Goal: Task Accomplishment & Management: Complete application form

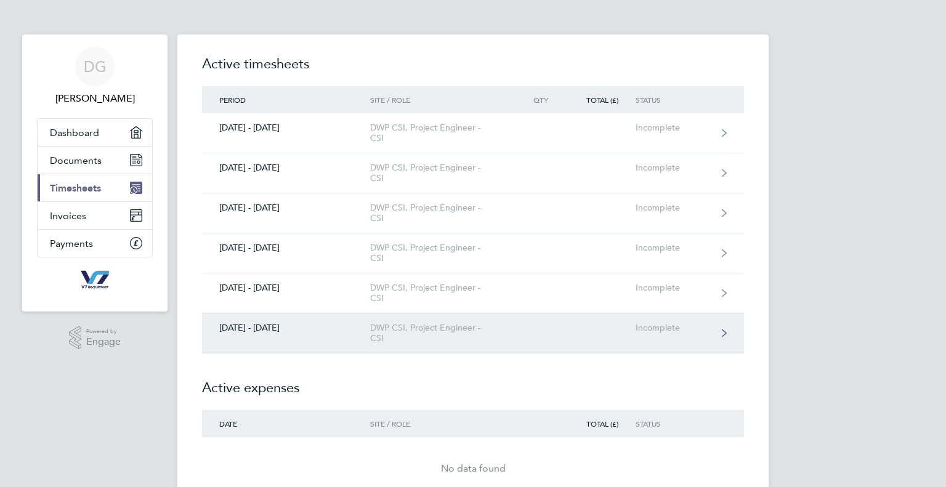
click at [433, 334] on div "DWP CSI, Project Engineer - CSI" at bounding box center [440, 333] width 141 height 21
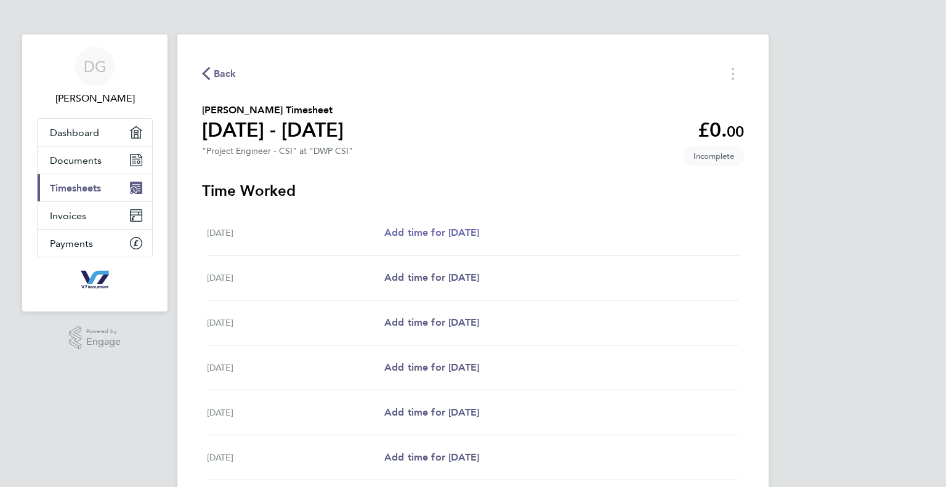
click at [453, 228] on span "Add time for [DATE]" at bounding box center [431, 233] width 95 height 12
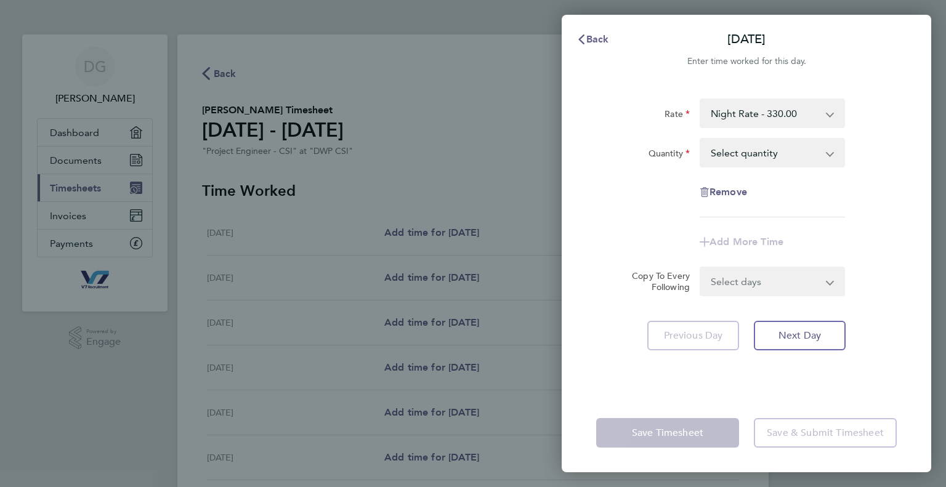
click at [751, 150] on select "Select quantity 0.5 1" at bounding box center [765, 152] width 128 height 27
select select "1"
click at [701, 139] on select "Select quantity 0.5 1" at bounding box center [765, 152] width 128 height 27
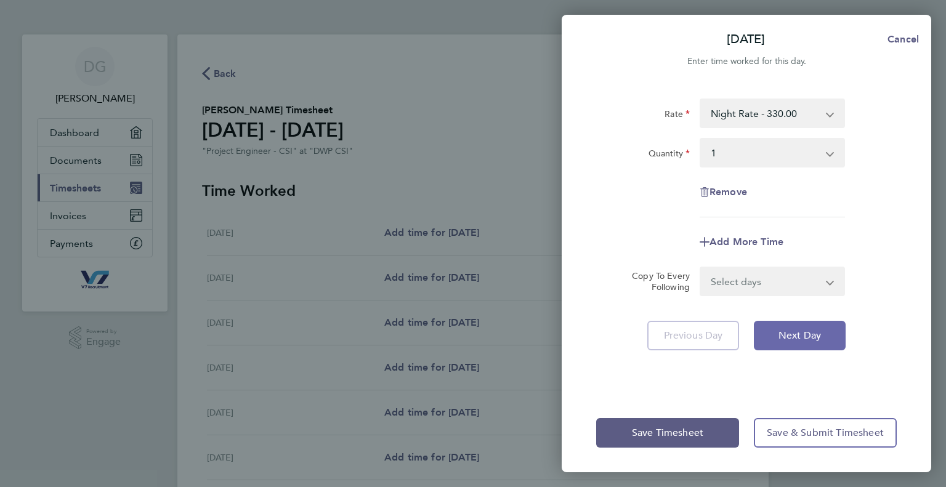
click at [783, 329] on span "Next Day" at bounding box center [799, 335] width 42 height 12
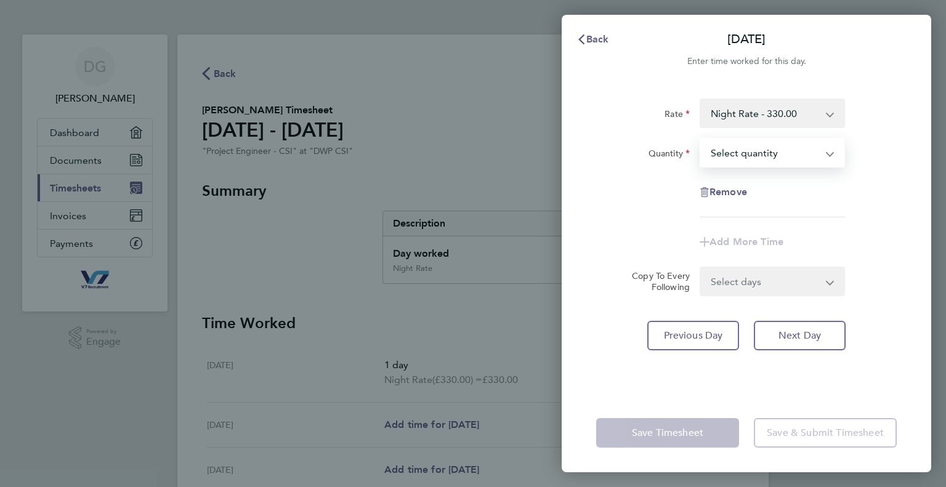
click at [731, 153] on select "Select quantity 0.5 1" at bounding box center [765, 152] width 128 height 27
select select "1"
click at [701, 139] on select "Select quantity 0.5 1" at bounding box center [765, 152] width 128 height 27
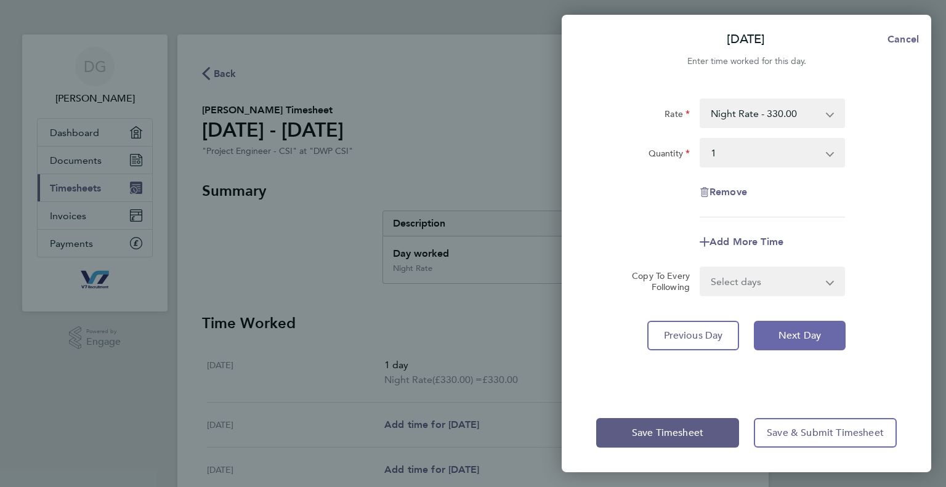
click at [790, 339] on span "Next Day" at bounding box center [799, 335] width 42 height 12
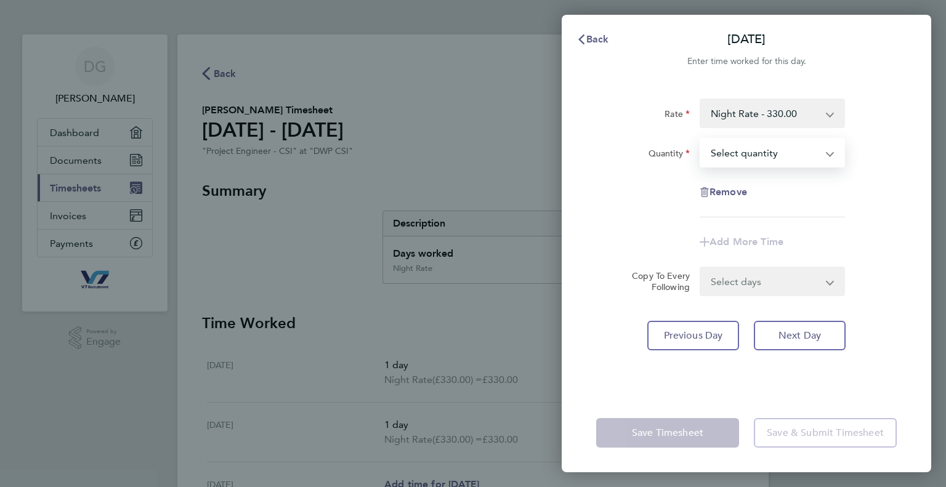
click at [734, 144] on select "Select quantity 0.5 1" at bounding box center [765, 152] width 128 height 27
select select "1"
click at [701, 139] on select "Select quantity 0.5 1" at bounding box center [765, 152] width 128 height 27
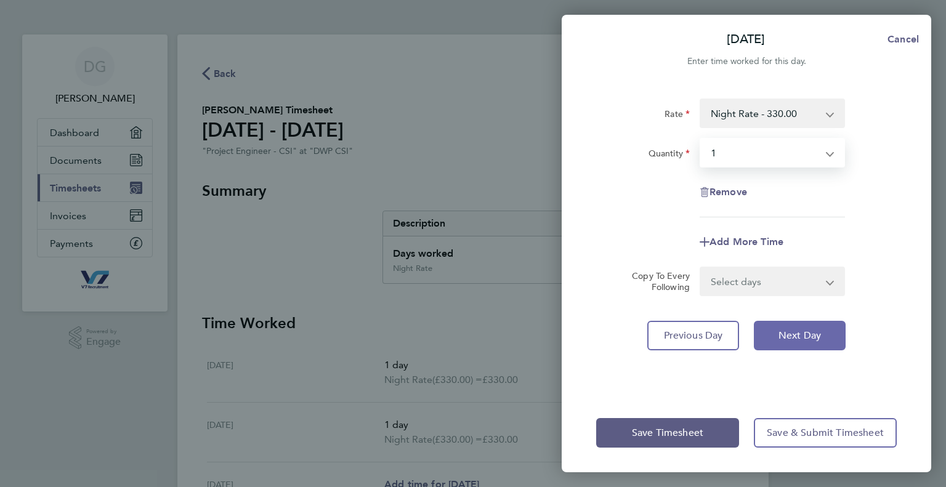
click at [774, 336] on button "Next Day" at bounding box center [800, 336] width 92 height 30
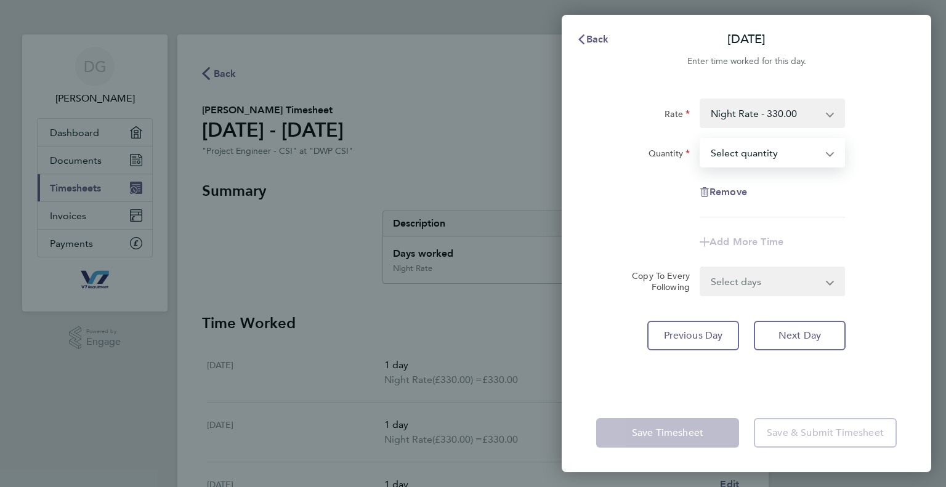
click at [732, 155] on select "Select quantity 0.5 1" at bounding box center [765, 152] width 128 height 27
select select "1"
click at [701, 139] on select "Select quantity 0.5 1" at bounding box center [765, 152] width 128 height 27
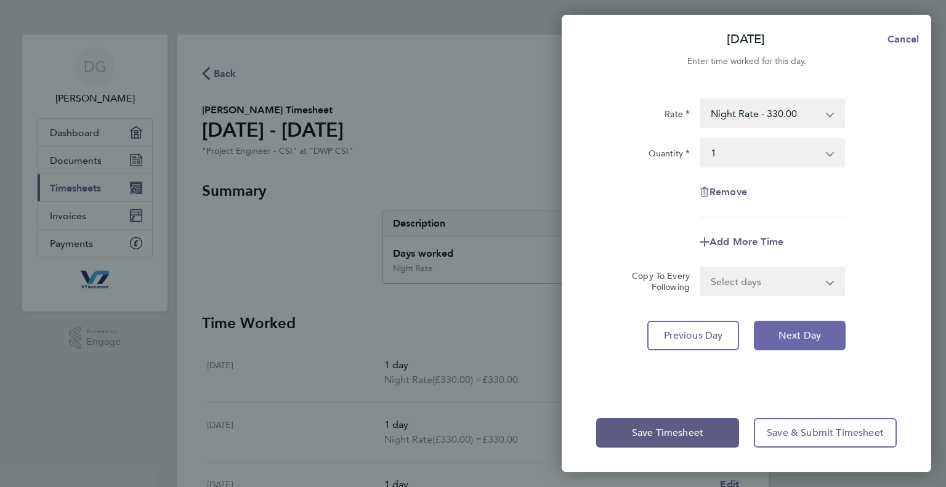
click at [783, 334] on span "Next Day" at bounding box center [799, 335] width 42 height 12
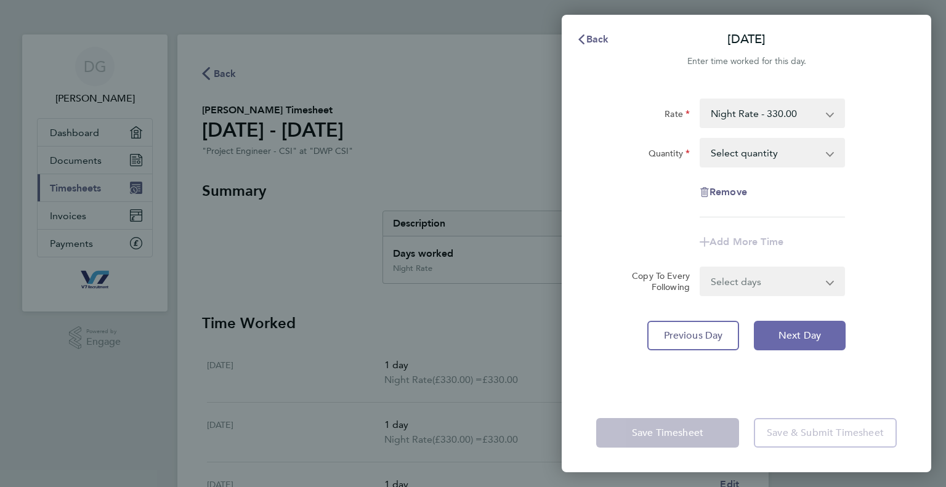
click at [783, 334] on span "Next Day" at bounding box center [799, 335] width 42 height 12
click at [595, 46] on button "Back" at bounding box center [592, 39] width 57 height 25
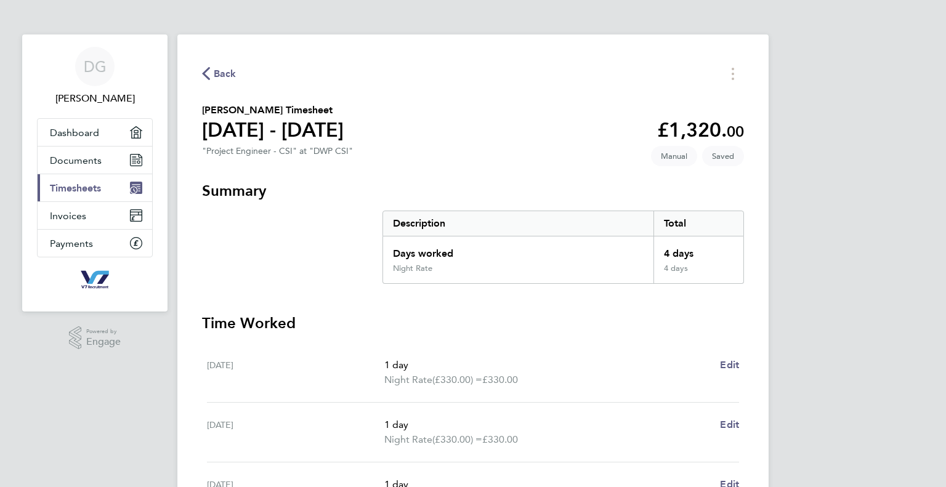
click at [602, 187] on h3 "Summary" at bounding box center [473, 191] width 542 height 20
click at [522, 325] on h3 "Time Worked" at bounding box center [473, 323] width 542 height 20
click at [608, 317] on h3 "Time Worked" at bounding box center [473, 323] width 542 height 20
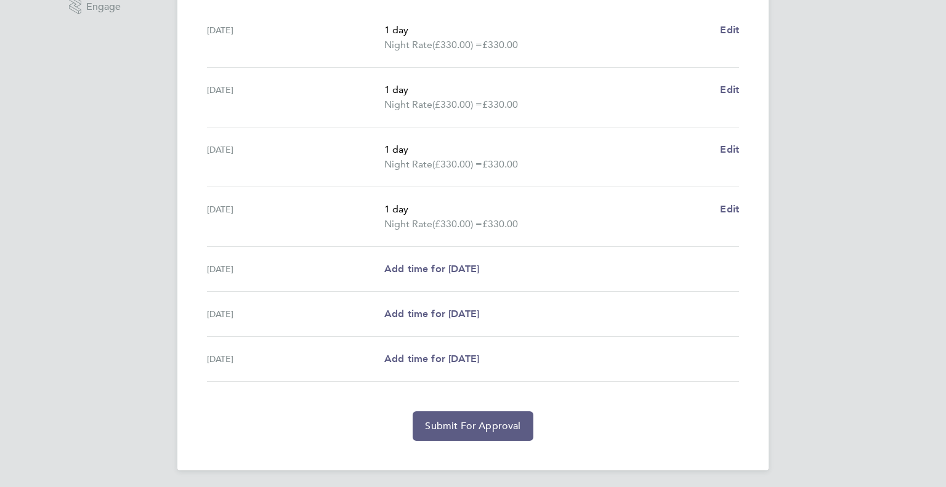
scroll to position [337, 0]
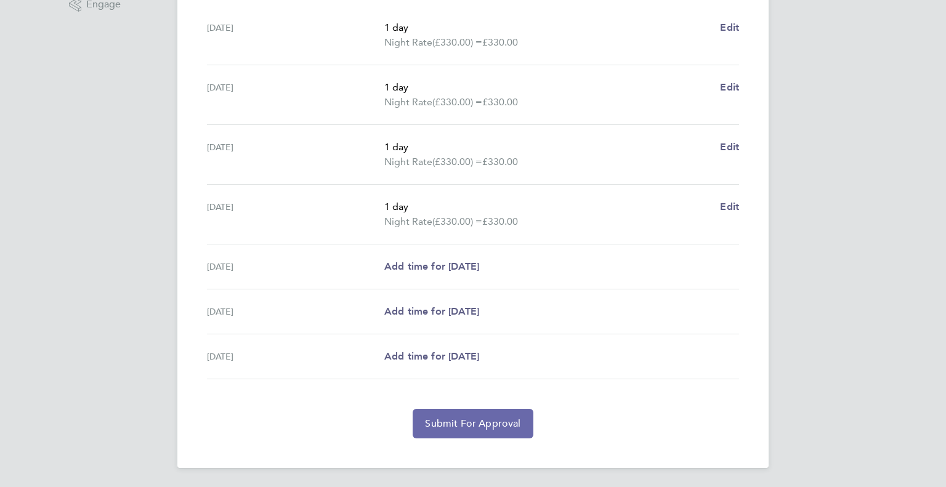
click at [468, 416] on button "Submit For Approval" at bounding box center [472, 424] width 120 height 30
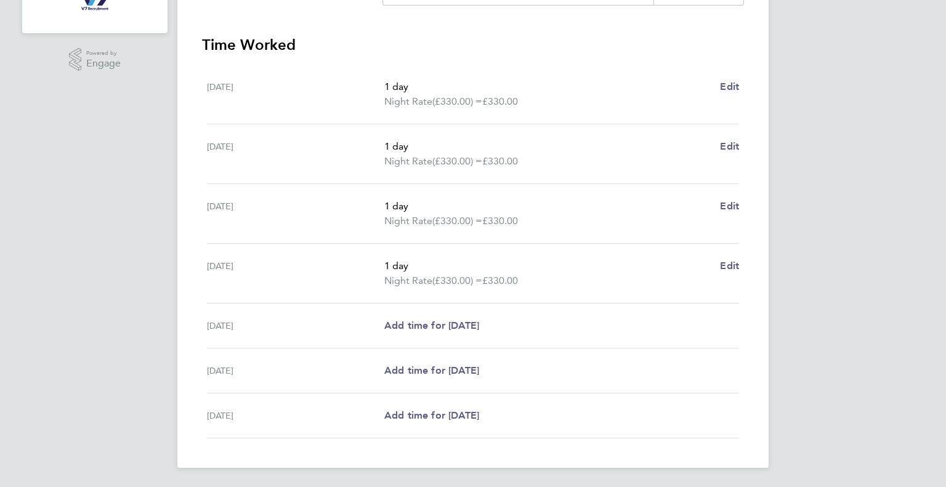
scroll to position [0, 0]
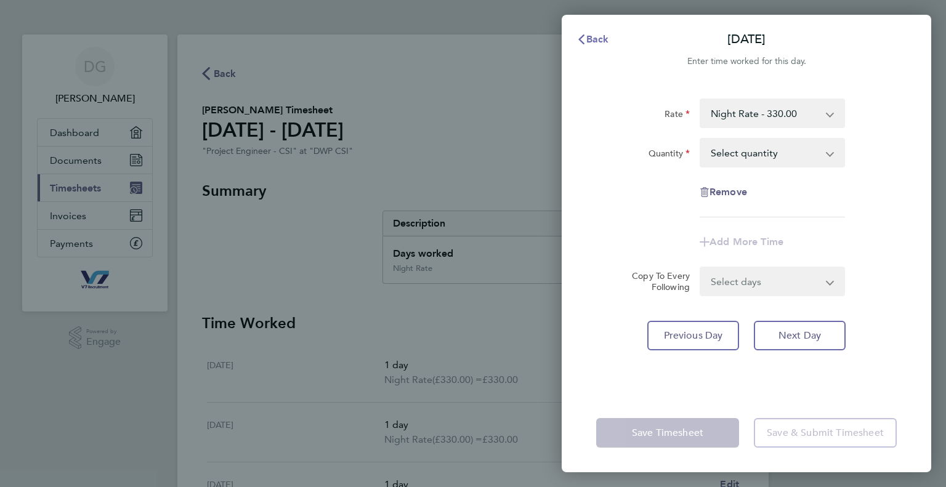
click at [596, 34] on span "Back" at bounding box center [597, 39] width 23 height 12
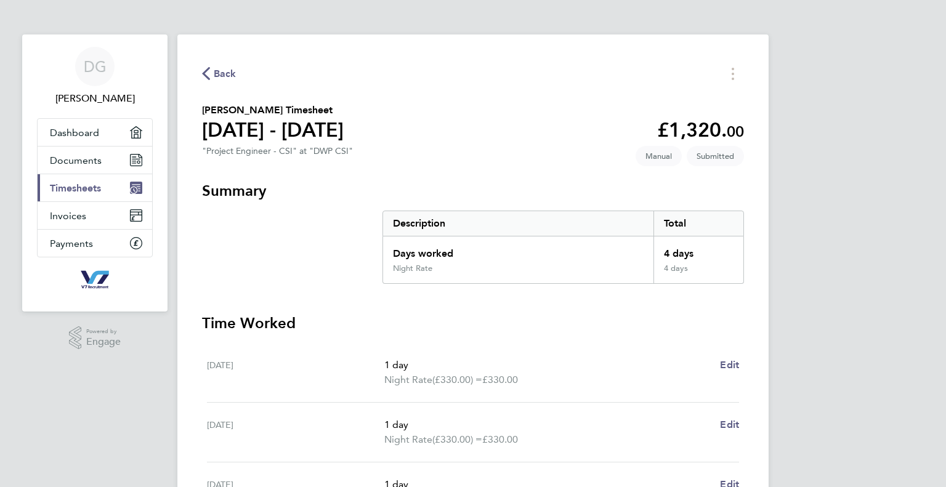
click at [227, 76] on span "Back" at bounding box center [225, 73] width 23 height 15
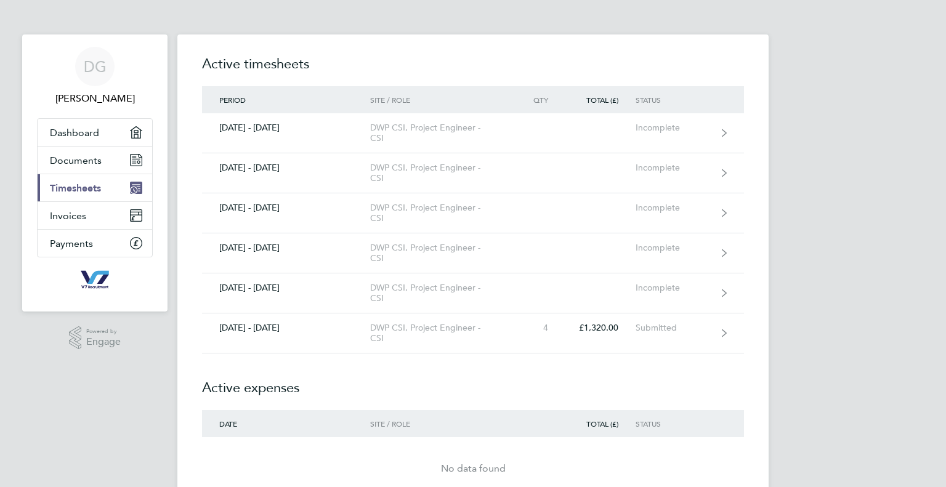
click at [110, 95] on span "[PERSON_NAME]" at bounding box center [95, 98] width 116 height 15
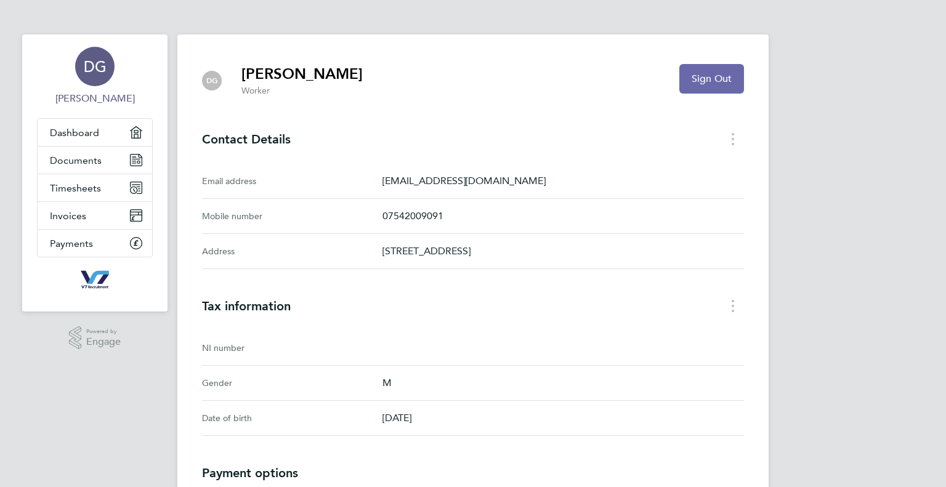
click at [694, 84] on span "Sign Out" at bounding box center [711, 79] width 40 height 12
